Goal: Task Accomplishment & Management: Manage account settings

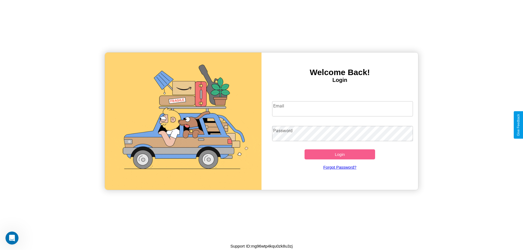
click at [342, 109] on input "Email" at bounding box center [342, 108] width 141 height 15
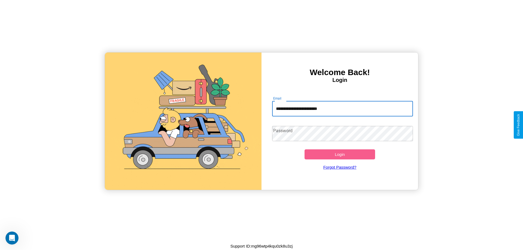
type input "**********"
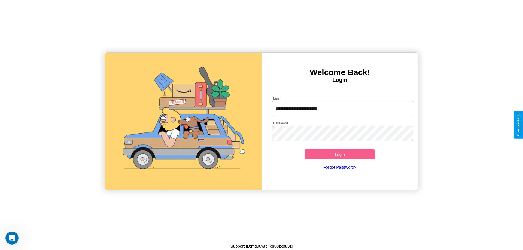
click at [339, 154] on button "Login" at bounding box center [339, 154] width 70 height 10
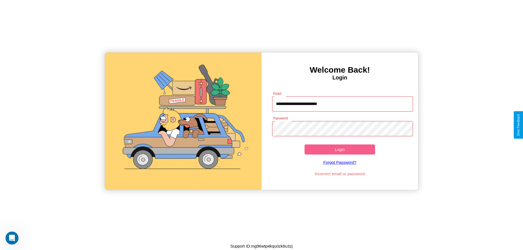
click at [339, 149] on button "Login" at bounding box center [339, 150] width 70 height 10
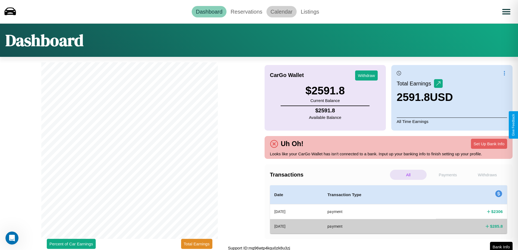
click at [282, 11] on link "Calendar" at bounding box center [282, 11] width 30 height 11
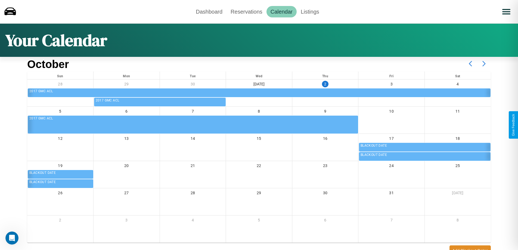
click at [484, 64] on icon at bounding box center [485, 64] width 14 height 14
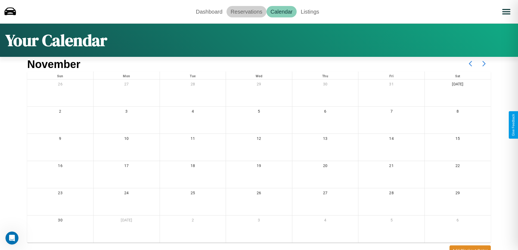
click at [247, 11] on link "Reservations" at bounding box center [247, 11] width 40 height 11
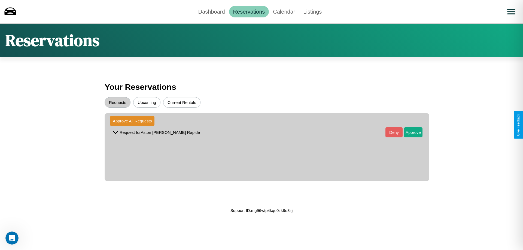
click at [147, 102] on button "Upcoming" at bounding box center [146, 102] width 27 height 11
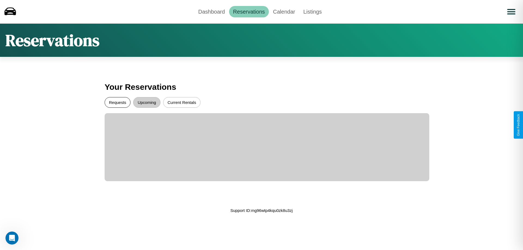
click at [117, 102] on button "Requests" at bounding box center [118, 102] width 26 height 11
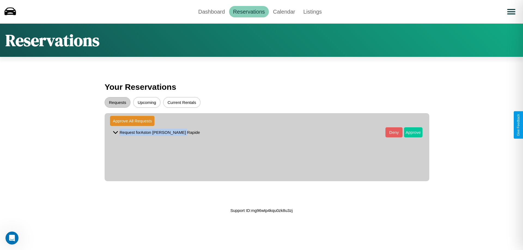
click at [409, 132] on button "Approve" at bounding box center [413, 132] width 19 height 10
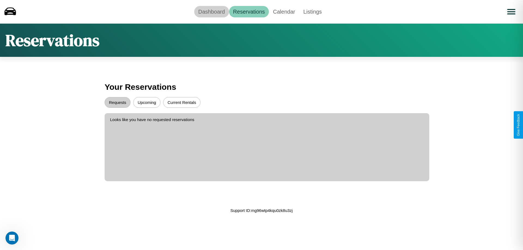
click at [211, 11] on link "Dashboard" at bounding box center [211, 11] width 35 height 11
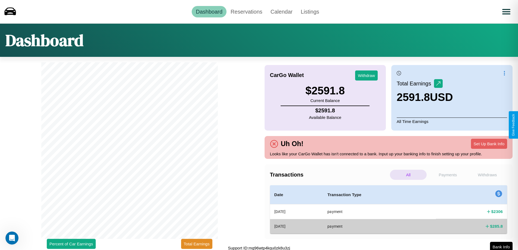
click at [409, 175] on p "All" at bounding box center [408, 175] width 37 height 10
click at [448, 175] on p "Payments" at bounding box center [448, 175] width 37 height 10
click at [488, 175] on p "Withdraws" at bounding box center [487, 175] width 37 height 10
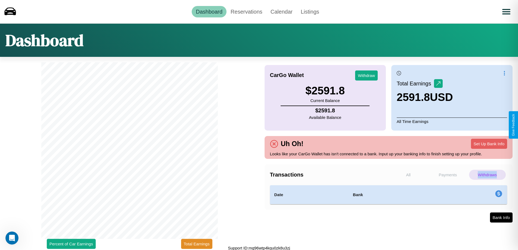
click at [488, 175] on p "Withdraws" at bounding box center [487, 175] width 37 height 10
click at [367, 75] on button "Withdraw" at bounding box center [366, 75] width 23 height 10
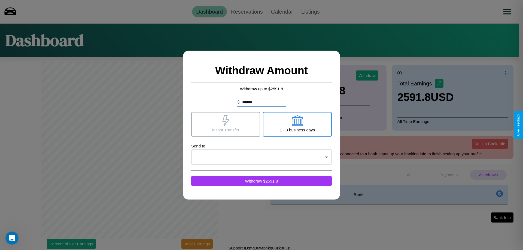
click at [225, 124] on icon at bounding box center [225, 120] width 7 height 11
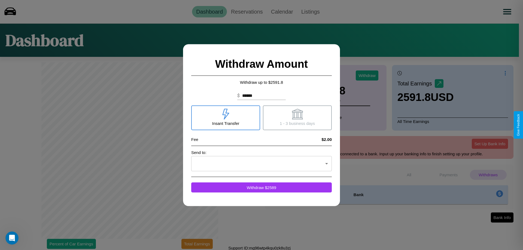
click at [297, 118] on icon at bounding box center [296, 114] width 11 height 11
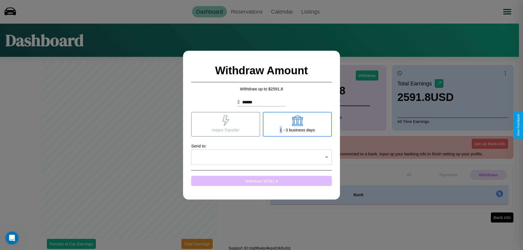
click at [261, 181] on button "Withdraw $ 2591.8" at bounding box center [261, 181] width 140 height 10
